Goal: Transaction & Acquisition: Purchase product/service

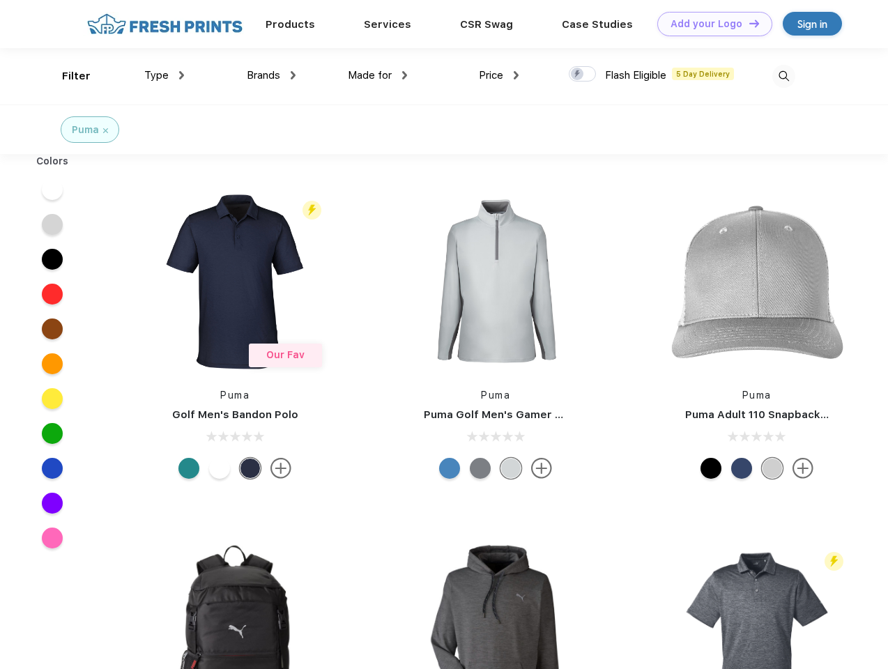
click at [709, 24] on link "Add your Logo Design Tool" at bounding box center [714, 24] width 115 height 24
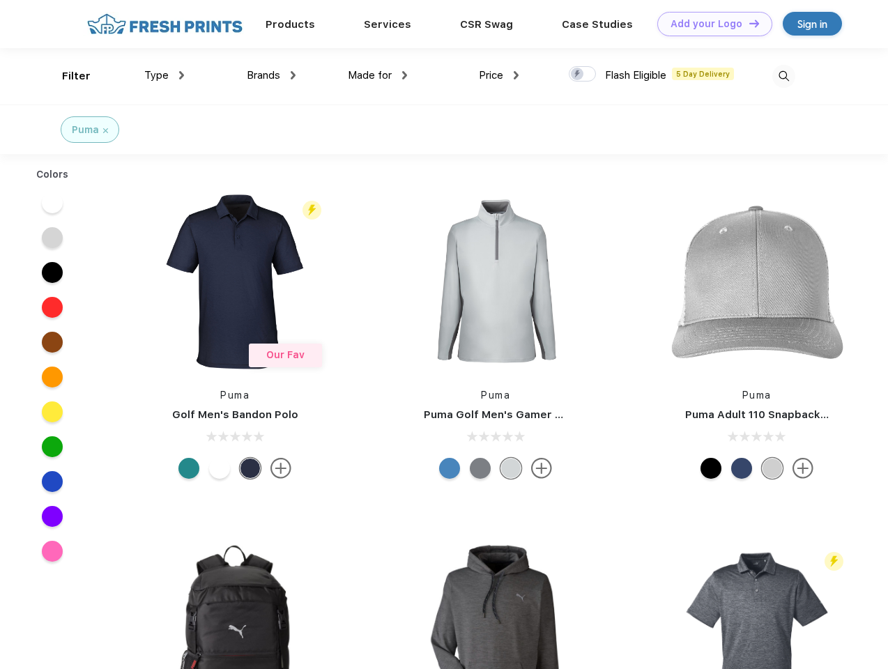
click at [0, 0] on div "Design Tool" at bounding box center [0, 0] width 0 height 0
click at [748, 23] on link "Add your Logo Design Tool" at bounding box center [714, 24] width 115 height 24
click at [67, 76] on div "Filter" at bounding box center [76, 76] width 29 height 16
click at [164, 75] on span "Type" at bounding box center [156, 75] width 24 height 13
click at [271, 75] on span "Brands" at bounding box center [263, 75] width 33 height 13
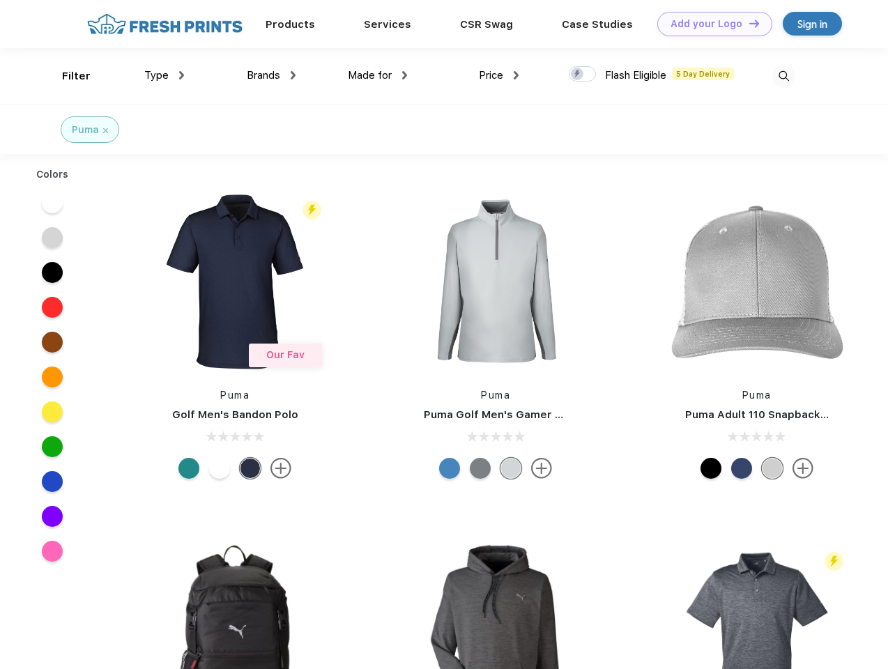
click at [378, 75] on span "Made for" at bounding box center [370, 75] width 44 height 13
click at [499, 75] on span "Price" at bounding box center [491, 75] width 24 height 13
click at [582, 75] on div at bounding box center [582, 73] width 27 height 15
click at [578, 75] on input "checkbox" at bounding box center [573, 69] width 9 height 9
click at [783, 76] on img at bounding box center [783, 76] width 23 height 23
